Goal: Task Accomplishment & Management: Use online tool/utility

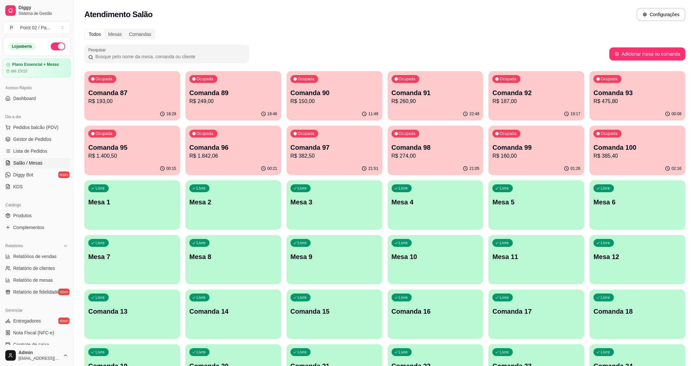
click at [399, 144] on p "Comanda 98" at bounding box center [436, 147] width 88 height 9
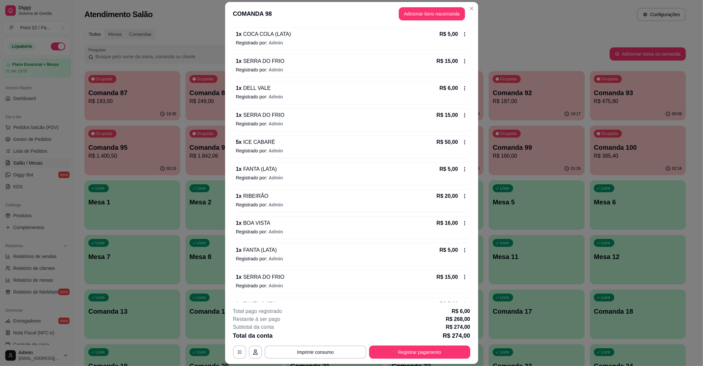
scroll to position [339, 0]
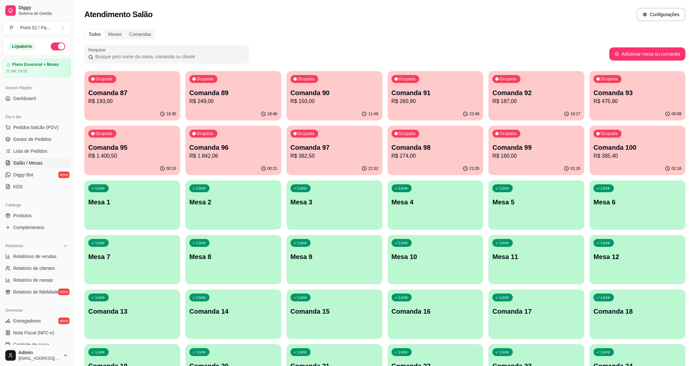
click at [508, 154] on p "R$ 160,00" at bounding box center [537, 156] width 88 height 8
click at [155, 157] on p "R$ 1.400,50" at bounding box center [132, 156] width 88 height 8
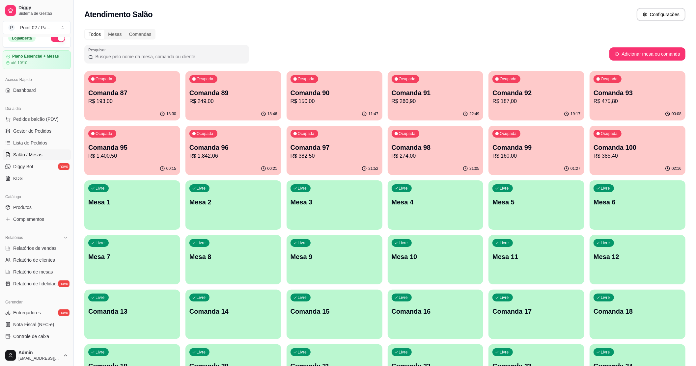
scroll to position [0, 0]
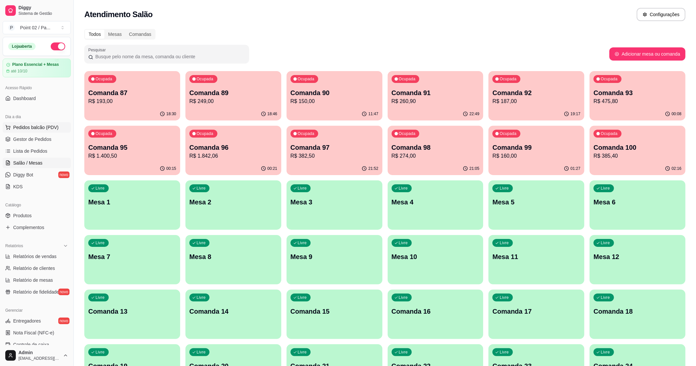
click at [32, 132] on button "Pedidos balcão (PDV)" at bounding box center [37, 127] width 68 height 11
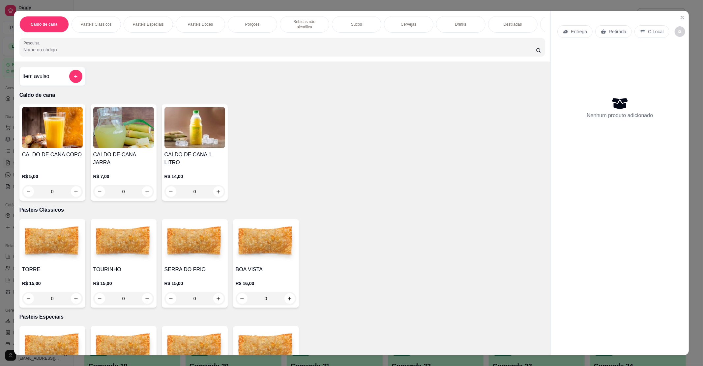
click at [675, 13] on div "Entrega Retirada C.Local Nenhum produto adicionado" at bounding box center [620, 178] width 138 height 334
click at [678, 14] on button "Close" at bounding box center [682, 17] width 11 height 11
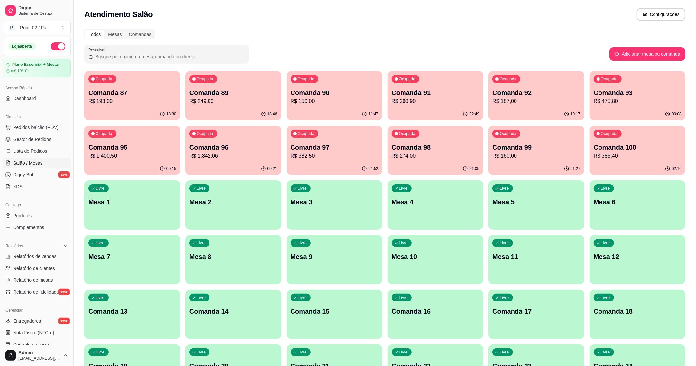
click at [247, 144] on p "Comanda 96" at bounding box center [233, 147] width 88 height 9
click at [291, 150] on div "Ocupada Comanda 97 R$ 382,50" at bounding box center [335, 144] width 96 height 37
click at [434, 137] on div "Ocupada Comanda 98 R$ 274,00" at bounding box center [435, 145] width 93 height 36
click at [522, 141] on div "Ocupada Comanda 99 R$ 160,00" at bounding box center [536, 145] width 93 height 36
click at [142, 103] on p "R$ 193,00" at bounding box center [132, 102] width 85 height 8
